Goal: Information Seeking & Learning: Learn about a topic

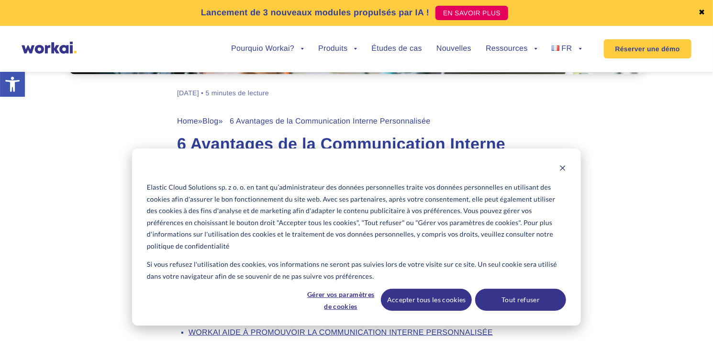
scroll to position [347, 0]
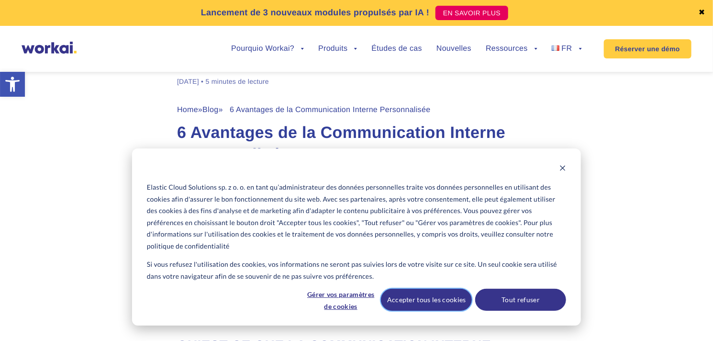
click at [444, 304] on button "Accepter tous les cookies" at bounding box center [426, 300] width 91 height 22
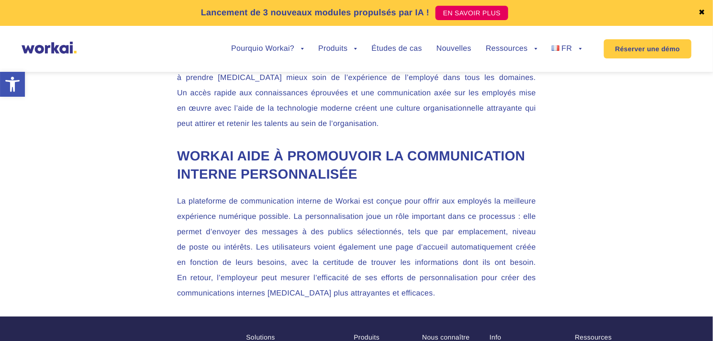
scroll to position [1831, 0]
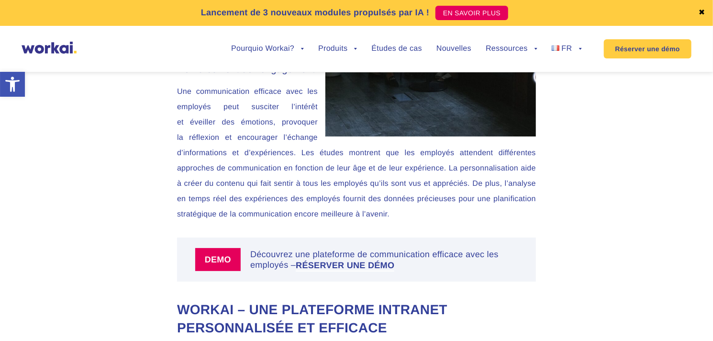
scroll to position [1748, 0]
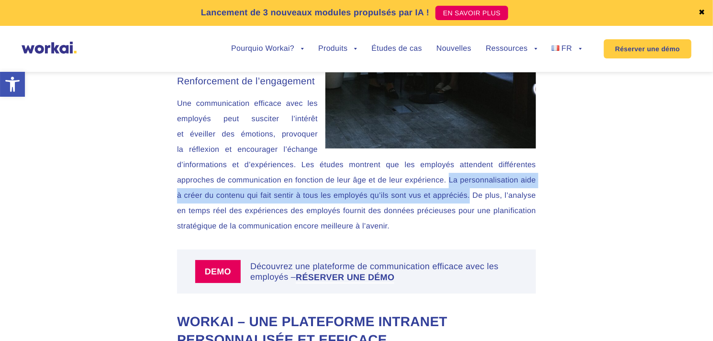
drag, startPoint x: 448, startPoint y: 189, endPoint x: 469, endPoint y: 201, distance: 24.2
click at [469, 201] on p "Une communication efficace avec les employés peut susciter l’intérêt et éveille…" at bounding box center [356, 165] width 359 height 138
copy p "La personnalisation aide à créer du contenu qui fait sentir à tous les employés…"
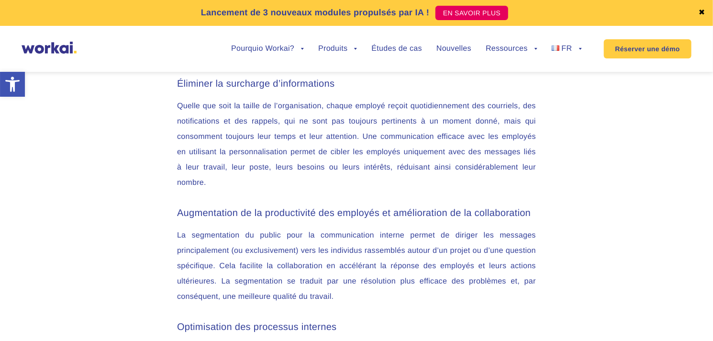
scroll to position [1209, 0]
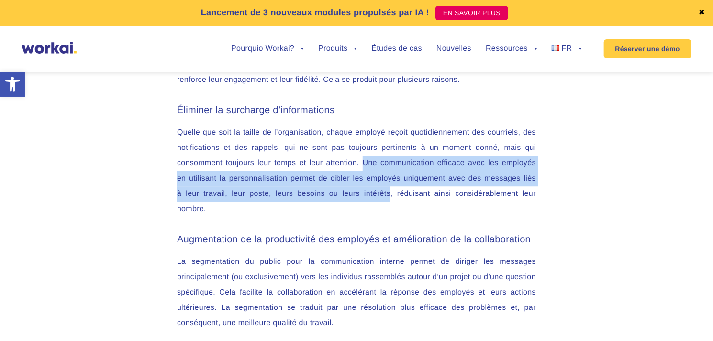
drag, startPoint x: 364, startPoint y: 172, endPoint x: 391, endPoint y: 203, distance: 40.7
click at [391, 203] on p "Quelle que soit la taille de l’organisation, chaque employé reçoit quotidiennem…" at bounding box center [356, 171] width 359 height 92
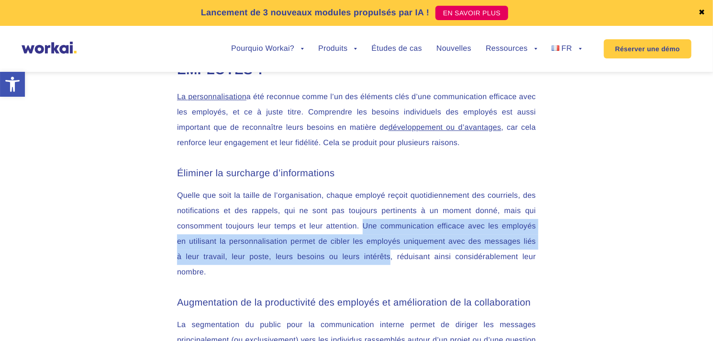
scroll to position [1137, 0]
